Goal: Navigation & Orientation: Find specific page/section

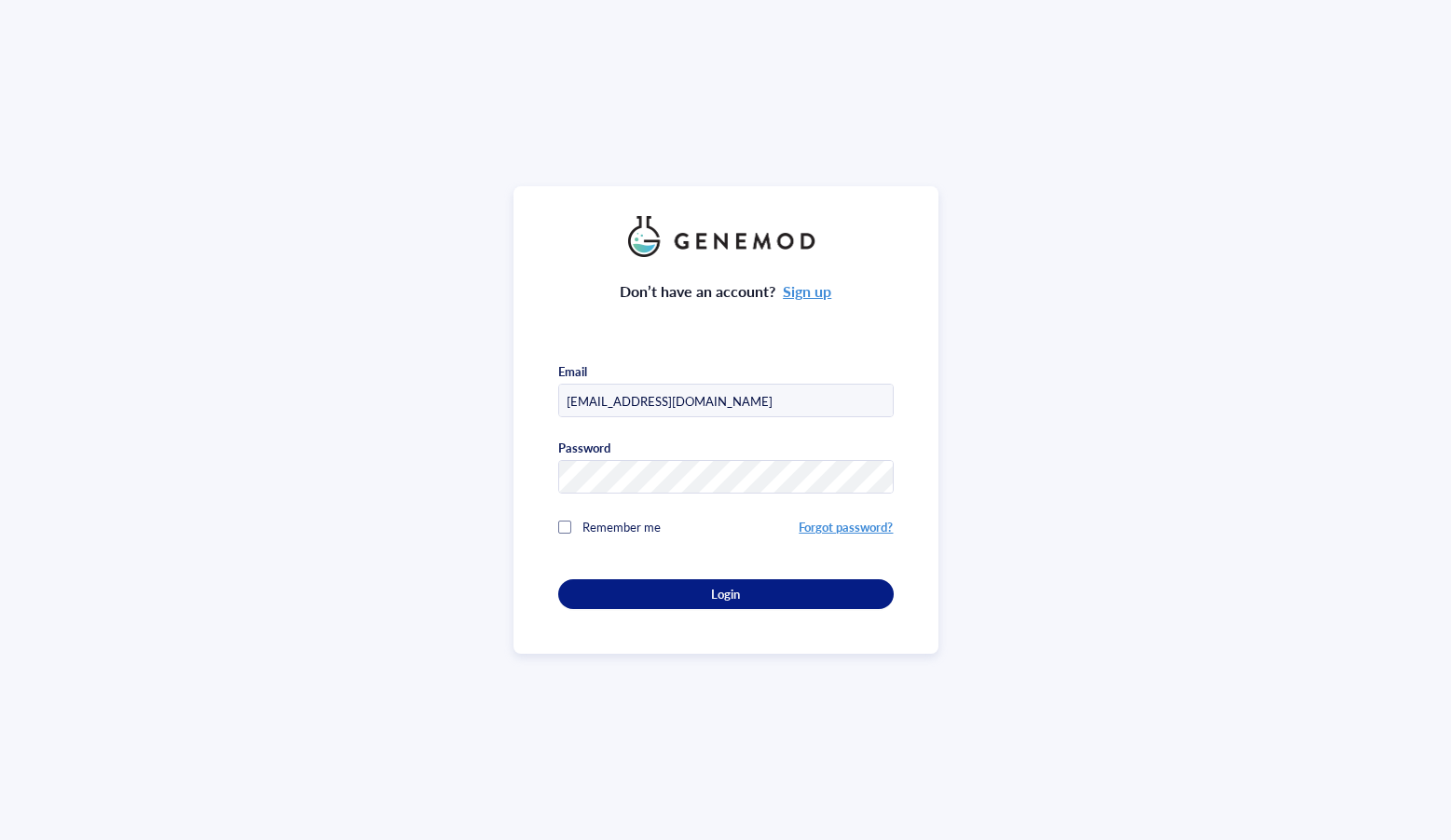
click at [683, 614] on div "Don’t have an account? Sign up Email [EMAIL_ADDRESS][DOMAIN_NAME] Password Reme…" at bounding box center [726, 420] width 424 height 468
click at [691, 601] on button "Login" at bounding box center [726, 594] width 335 height 30
